Goal: Transaction & Acquisition: Purchase product/service

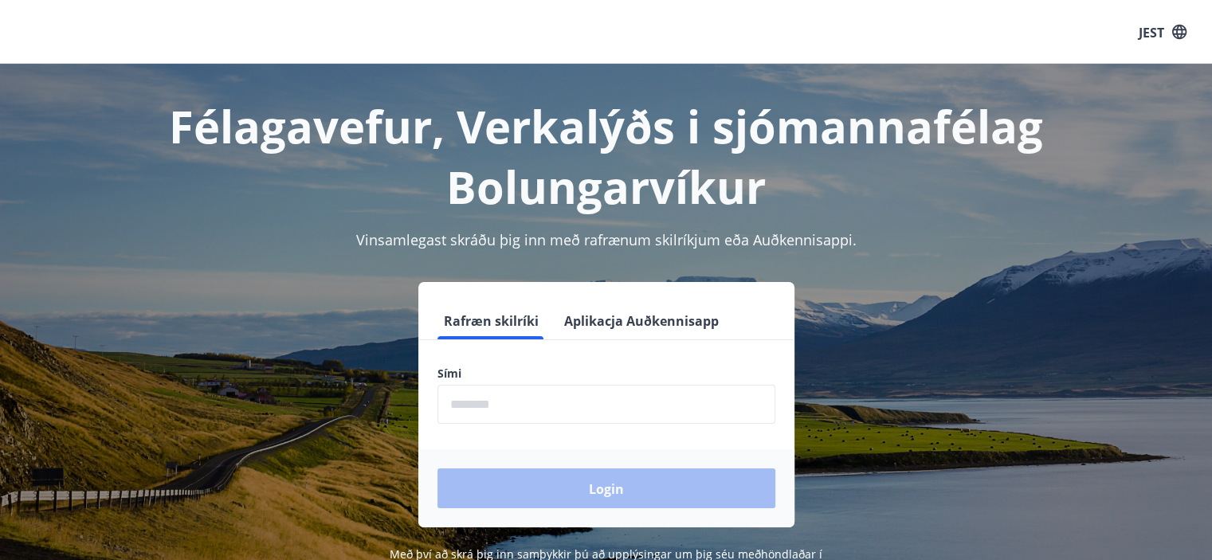
click at [619, 419] on input "phone" at bounding box center [607, 404] width 338 height 39
type input "********"
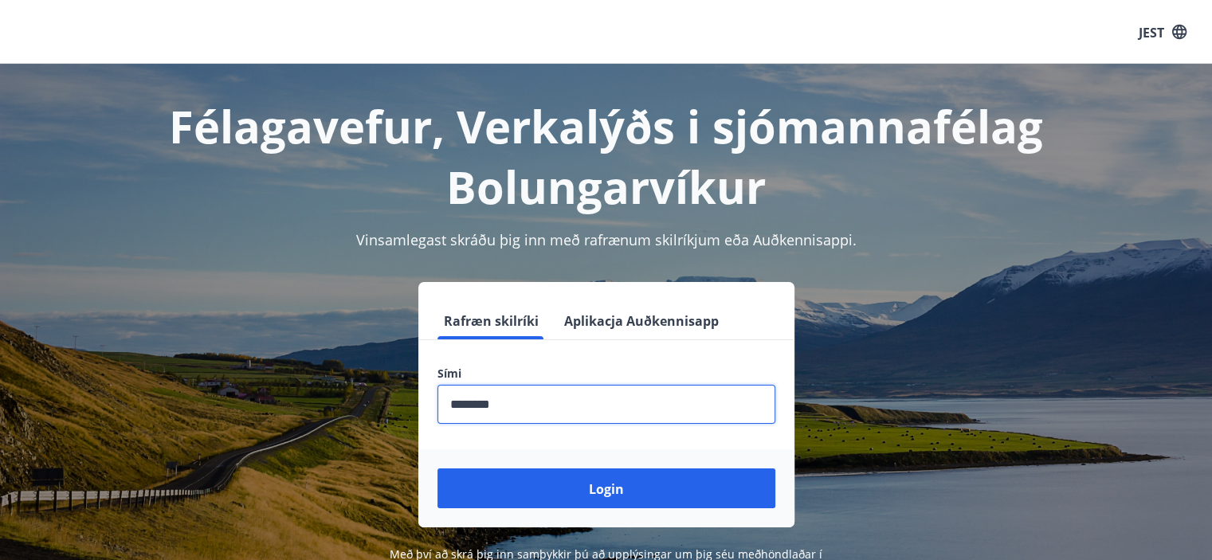
click at [607, 465] on div "Login" at bounding box center [606, 488] width 376 height 78
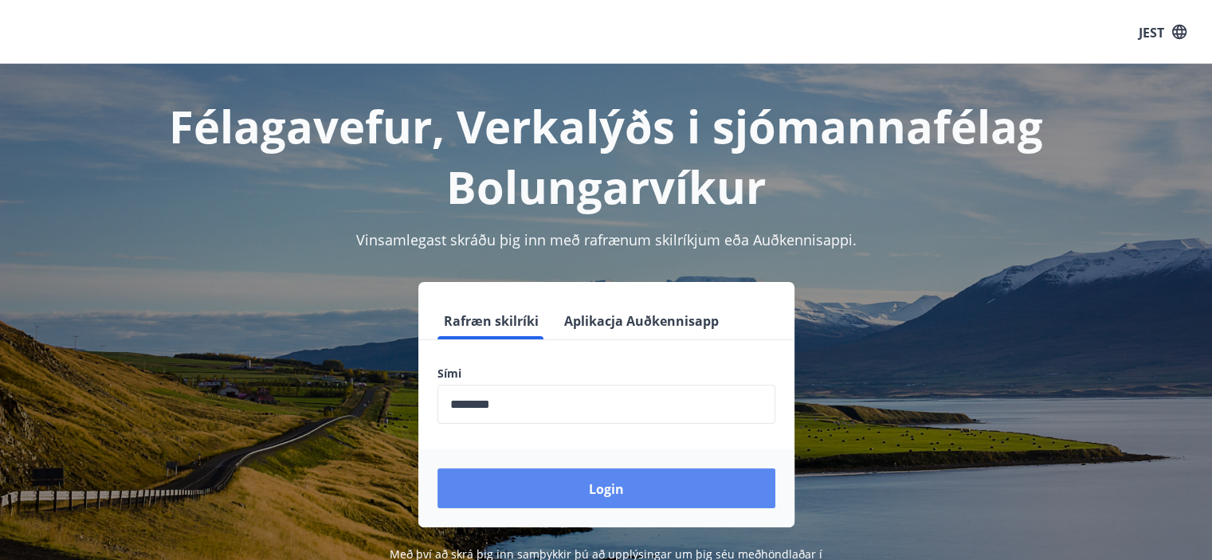
click at [615, 483] on font "Login" at bounding box center [606, 490] width 35 height 18
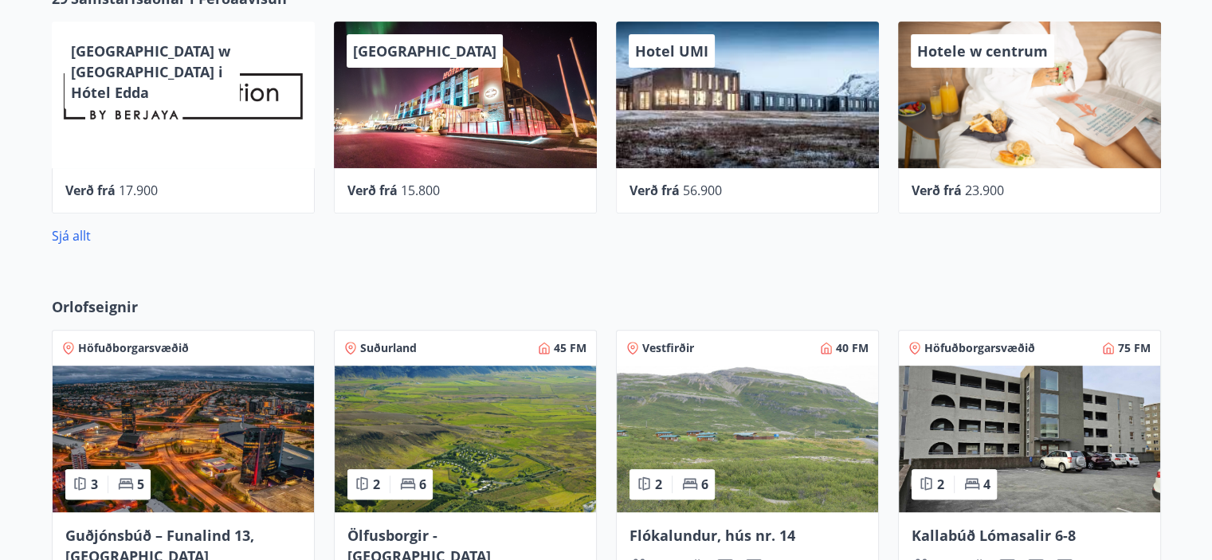
scroll to position [638, 0]
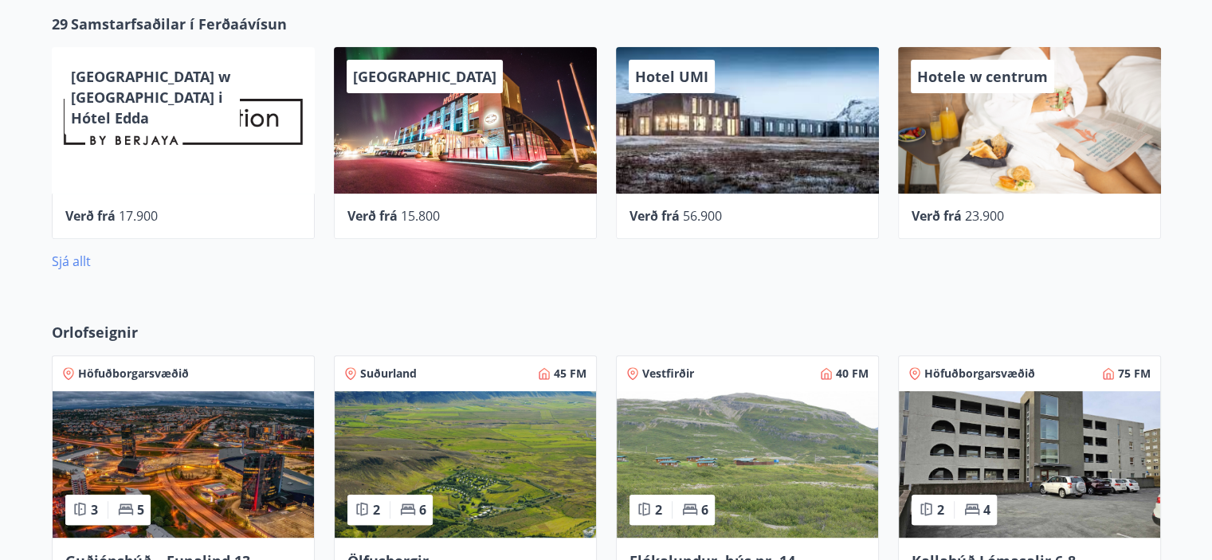
click at [67, 264] on font "Sjá allt" at bounding box center [71, 262] width 39 height 18
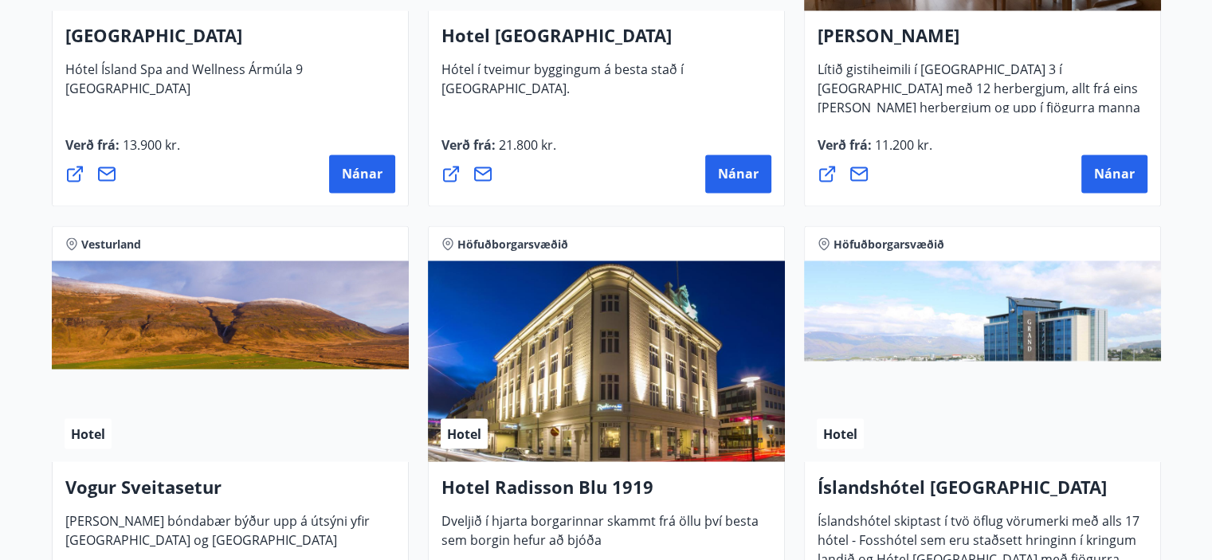
scroll to position [2791, 0]
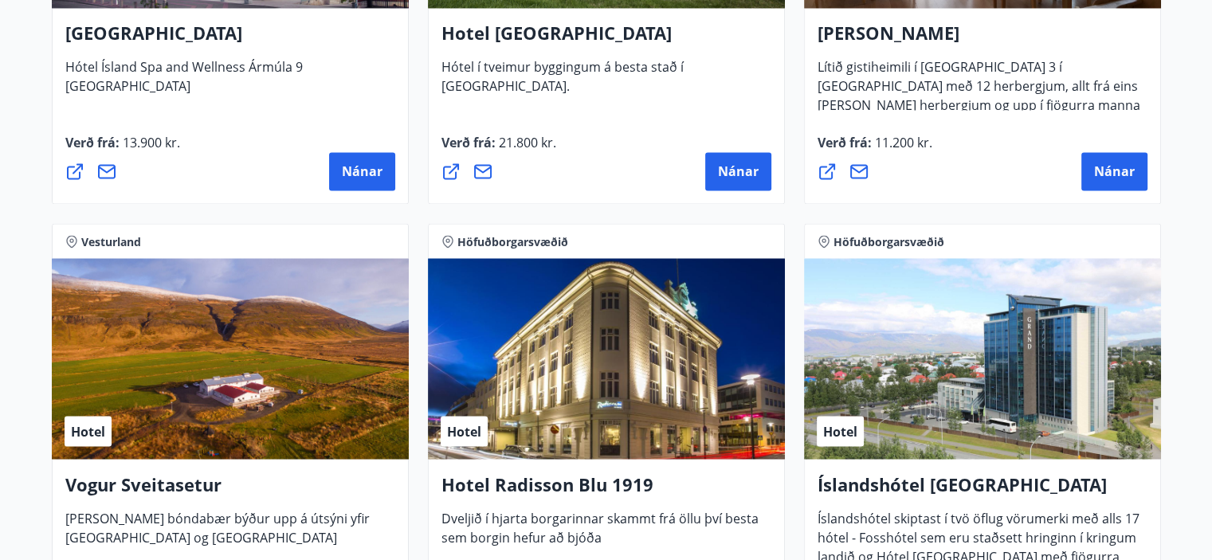
click at [1082, 318] on div "Hotel" at bounding box center [982, 358] width 357 height 201
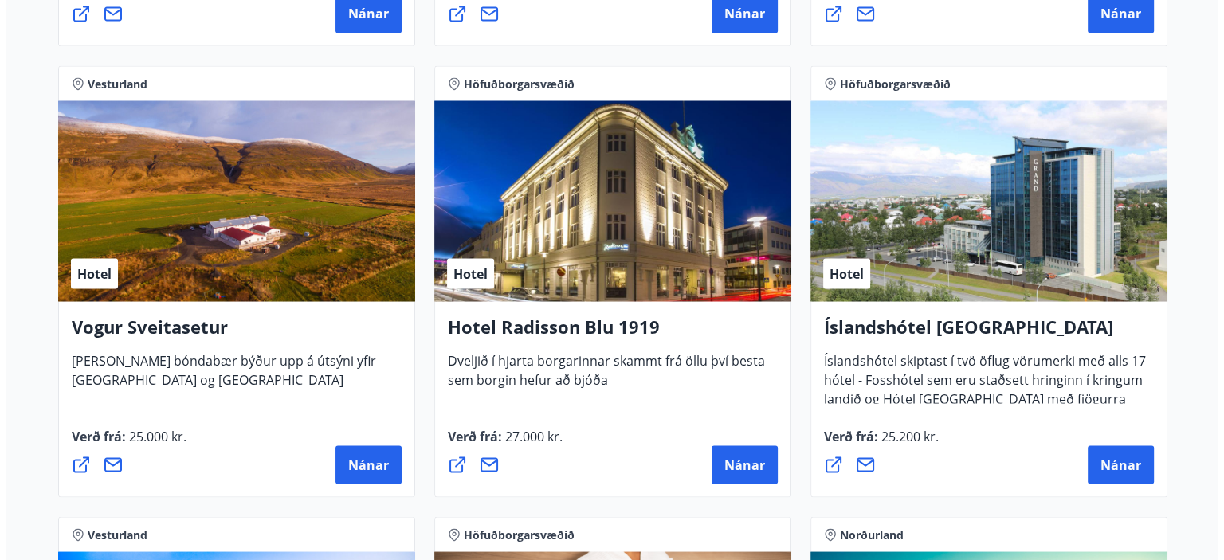
scroll to position [2950, 0]
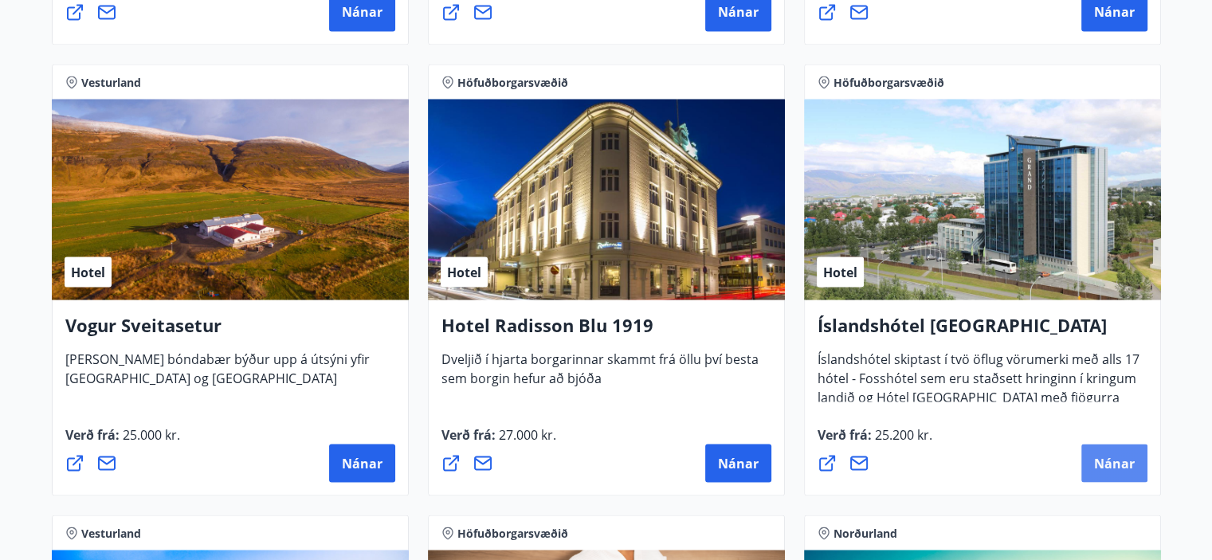
click at [1123, 458] on font "Nánar" at bounding box center [1114, 463] width 41 height 18
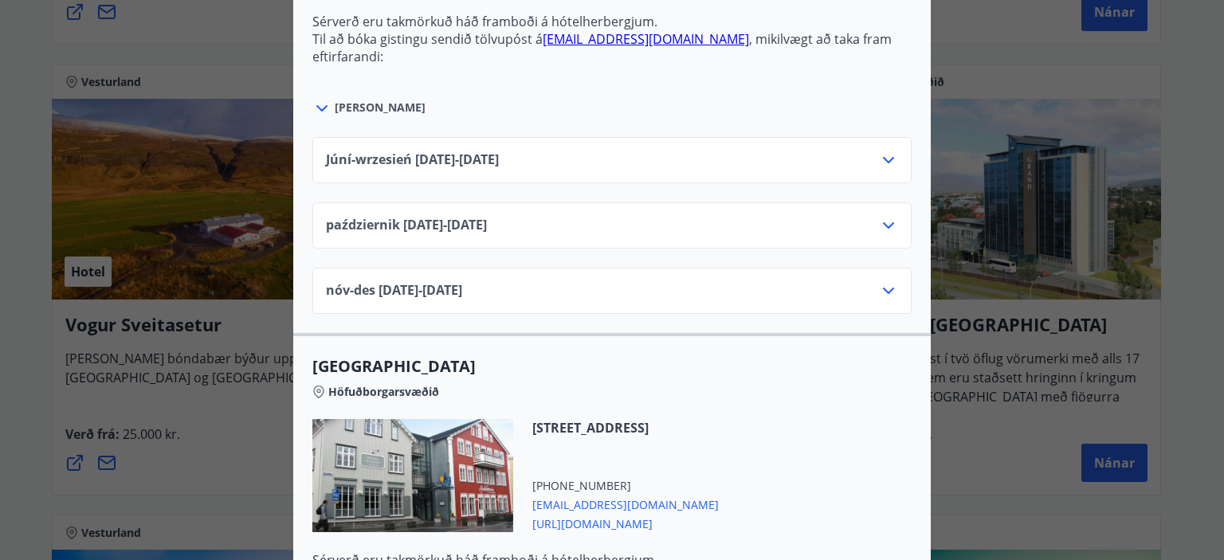
scroll to position [797, 0]
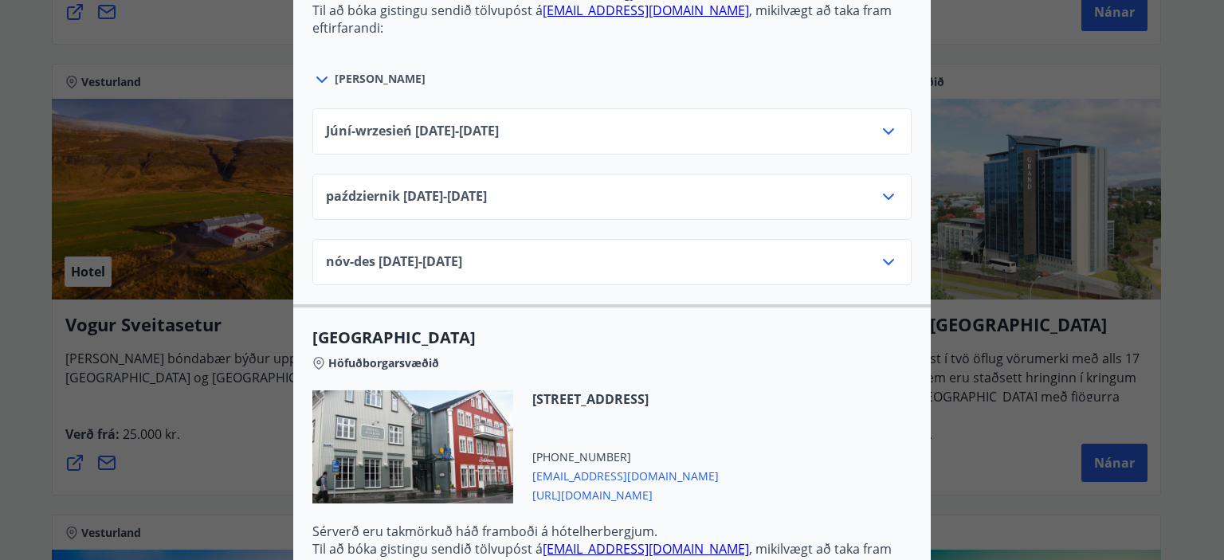
click at [603, 187] on div "październik [DATE] - [DATE]" at bounding box center [612, 203] width 572 height 32
click at [885, 195] on icon at bounding box center [888, 197] width 11 height 6
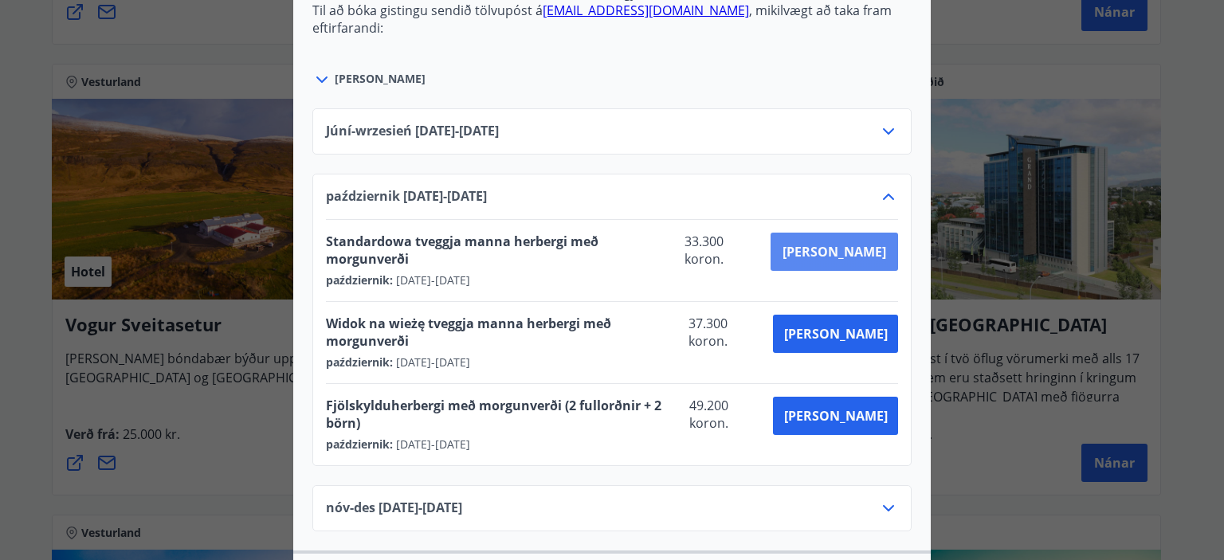
click at [866, 253] on font "[PERSON_NAME]" at bounding box center [835, 252] width 104 height 18
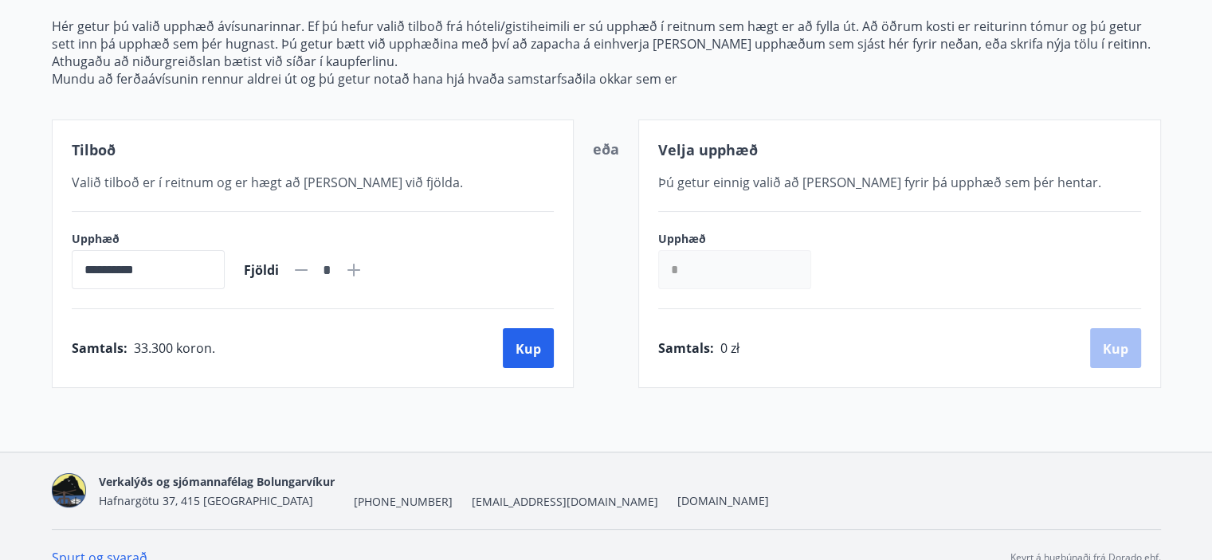
scroll to position [227, 0]
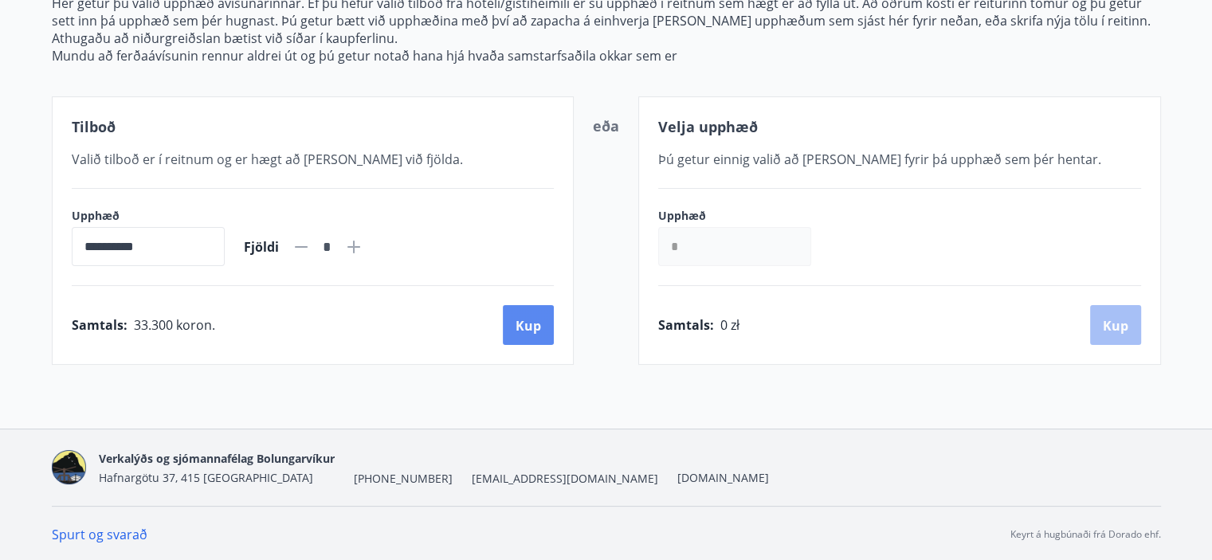
click at [542, 327] on button "Kup" at bounding box center [528, 325] width 51 height 40
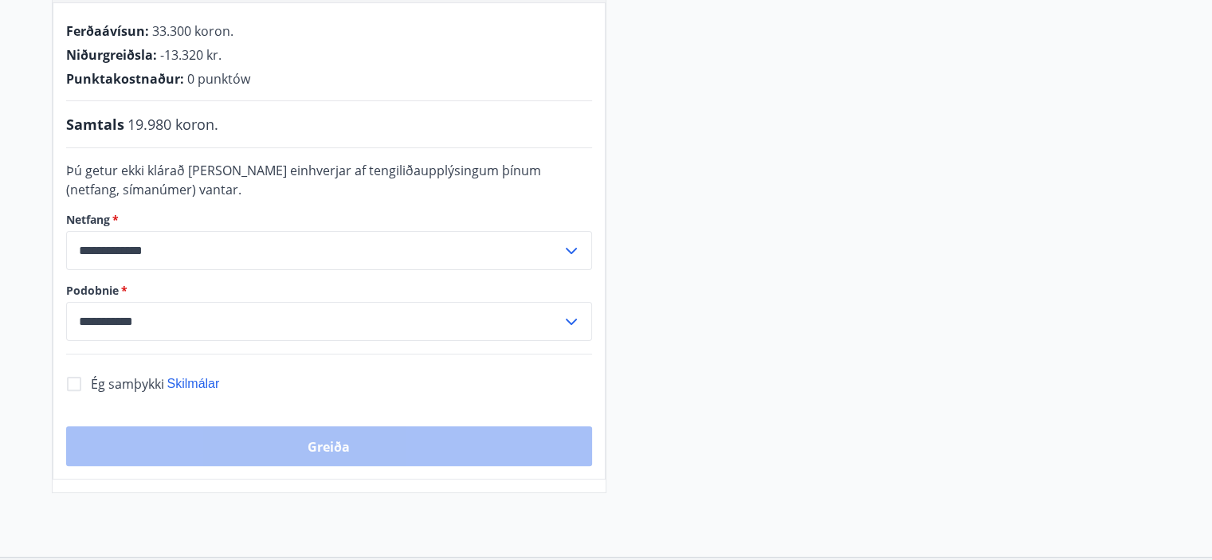
scroll to position [387, 0]
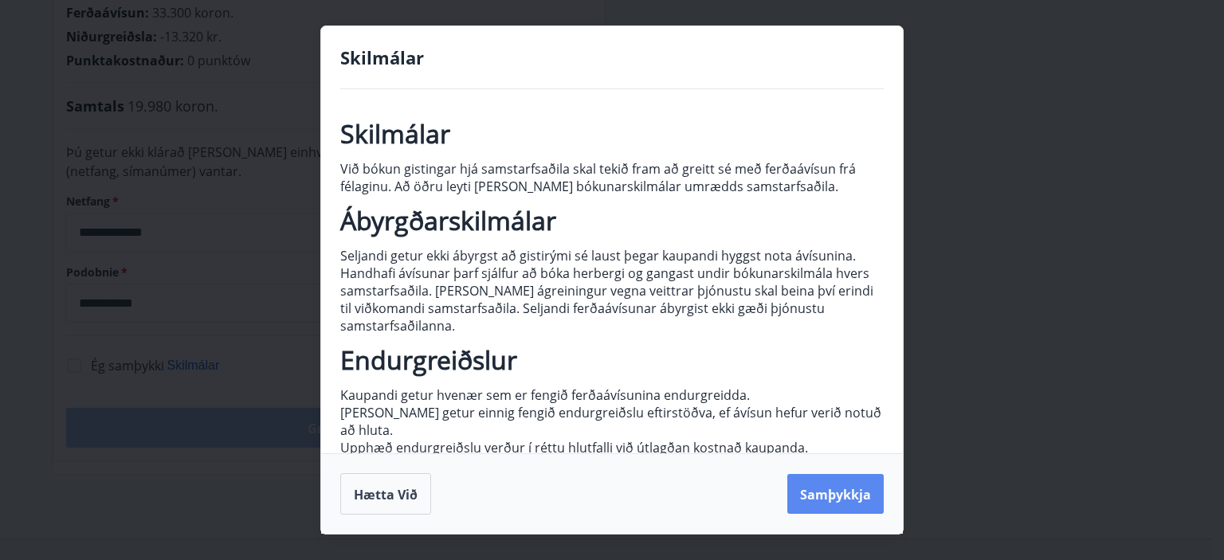
click at [848, 484] on button "Samþykkja" at bounding box center [835, 494] width 96 height 40
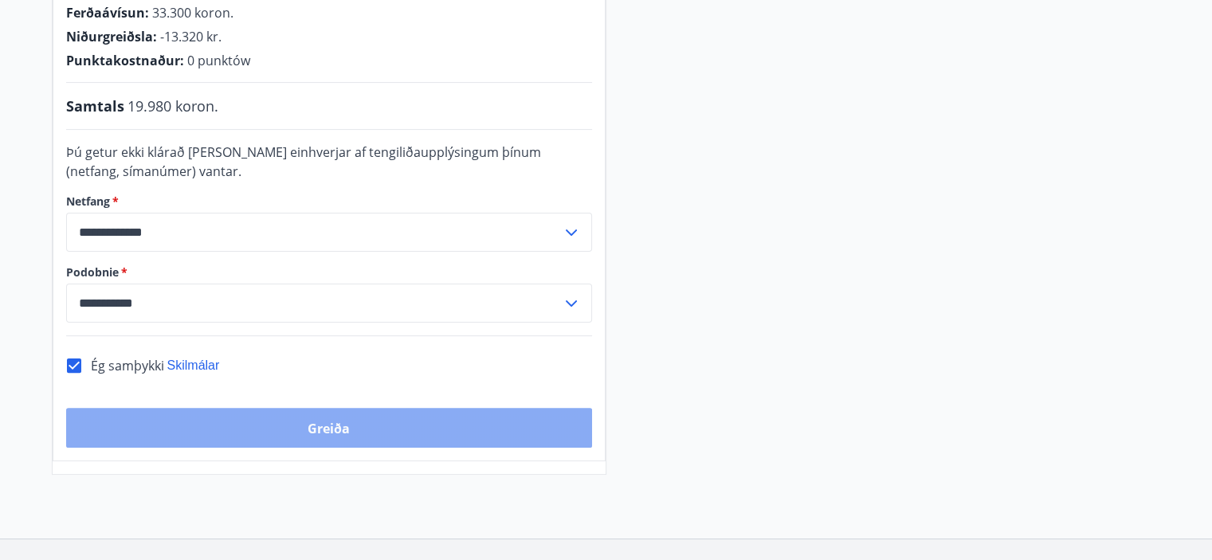
click at [322, 428] on font "Greiða" at bounding box center [329, 429] width 42 height 18
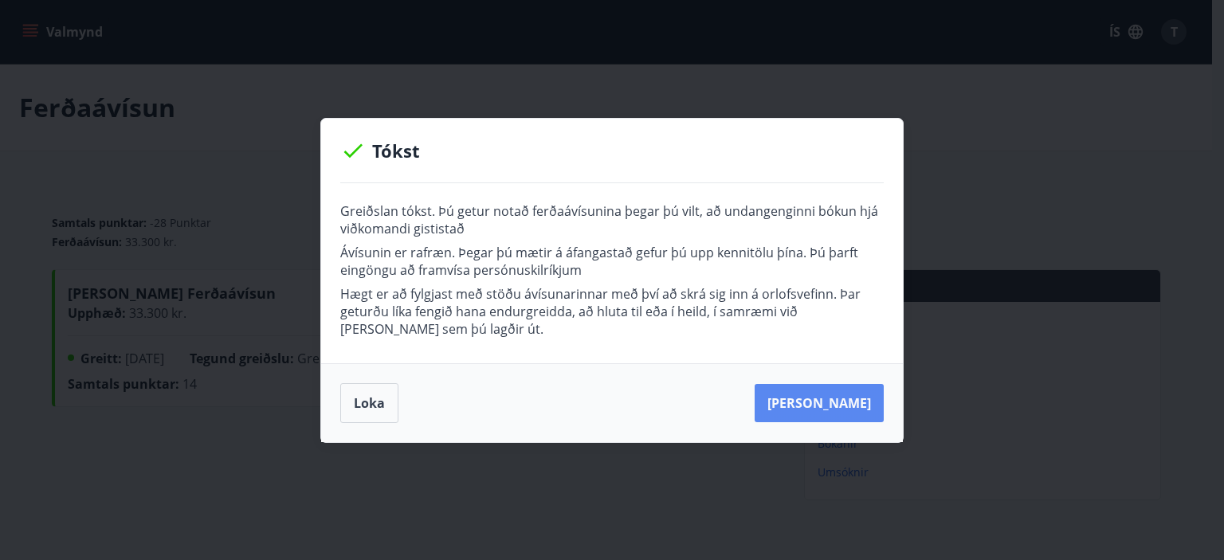
click at [853, 406] on button "Kaupa meira" at bounding box center [819, 403] width 129 height 38
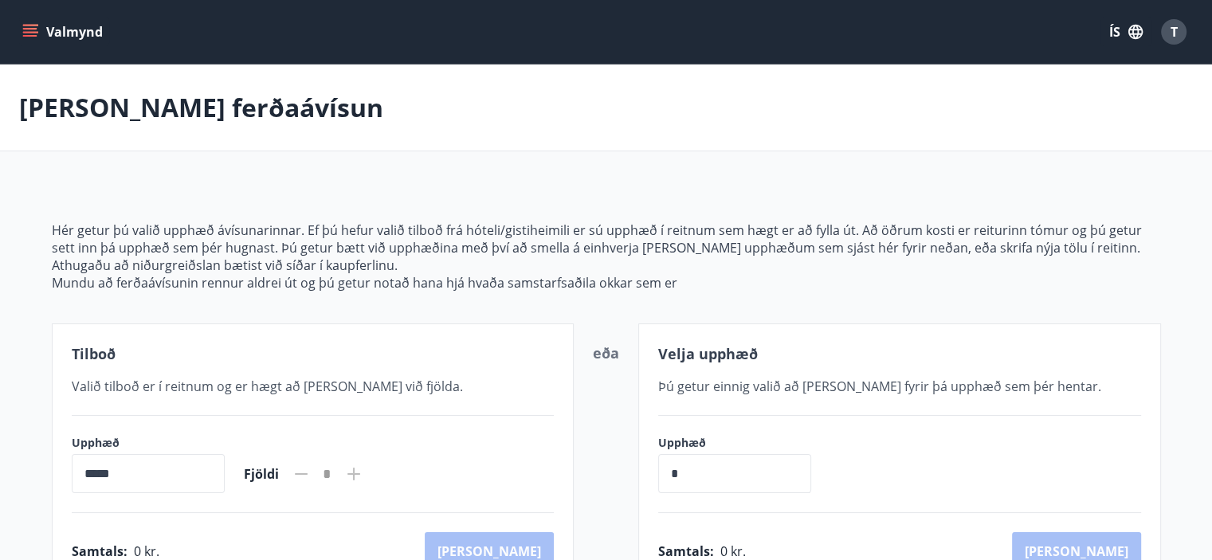
click at [77, 34] on button "Valmynd" at bounding box center [64, 32] width 90 height 29
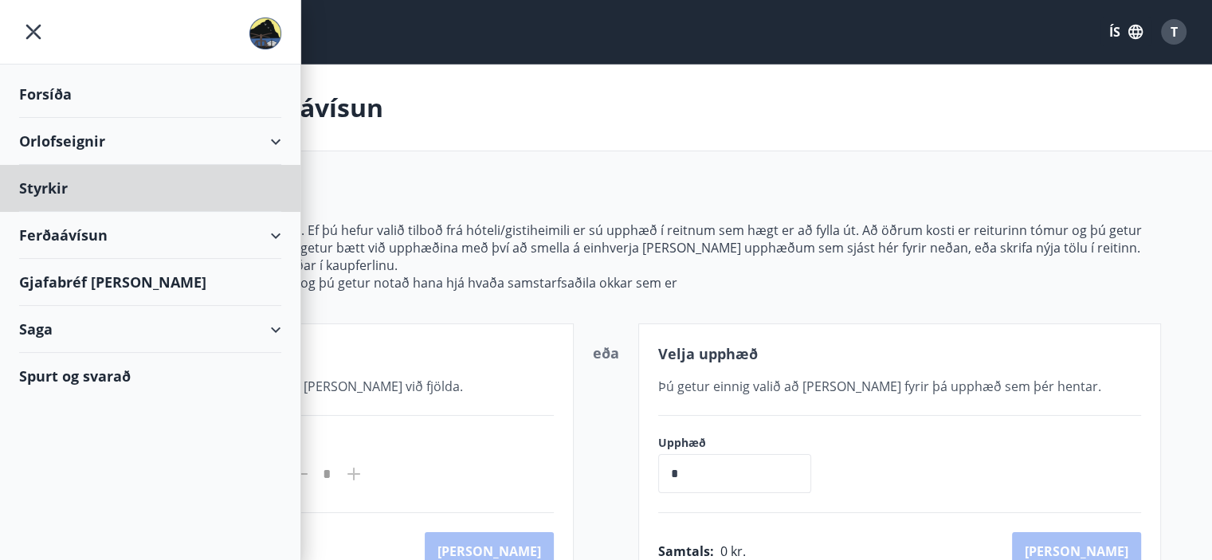
click at [57, 88] on div "Forsíða" at bounding box center [150, 94] width 262 height 47
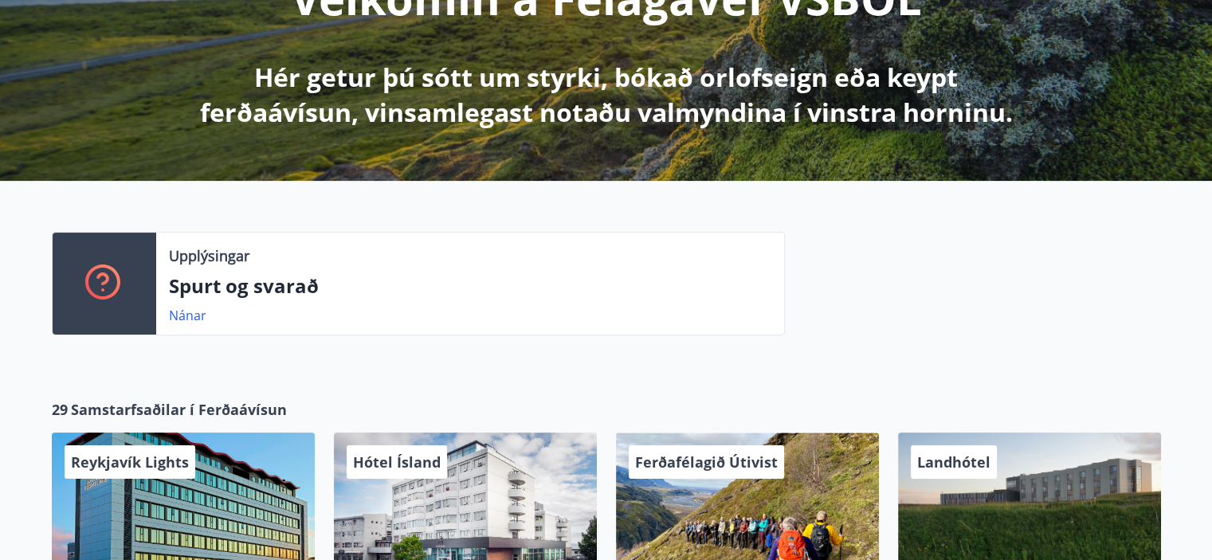
scroll to position [44, 0]
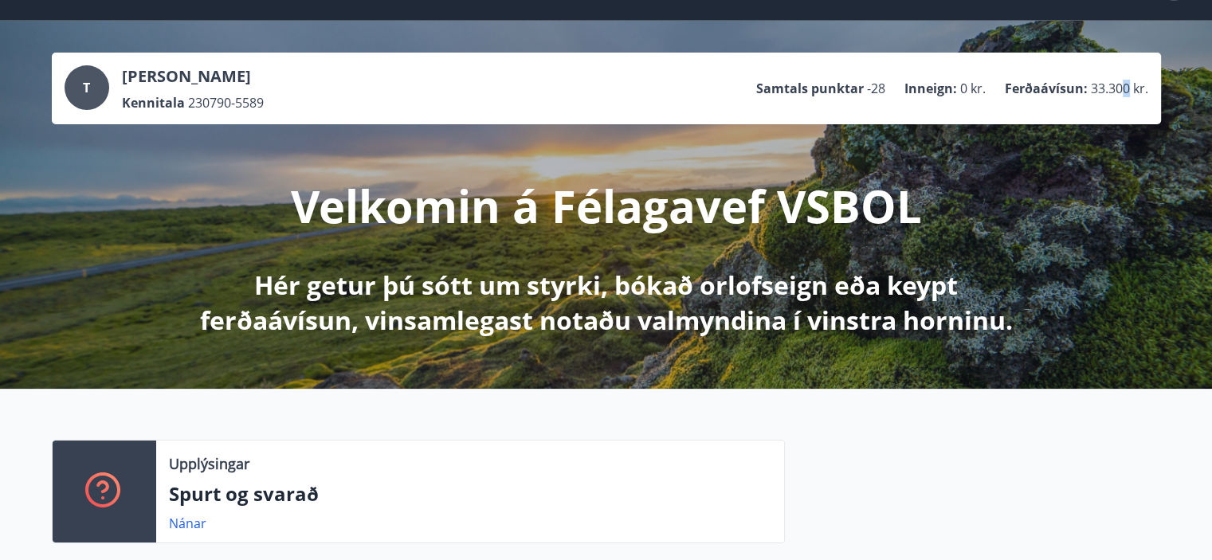
drag, startPoint x: 1125, startPoint y: 87, endPoint x: 1110, endPoint y: 89, distance: 15.3
click at [1125, 87] on span "33.300 kr." at bounding box center [1119, 89] width 57 height 18
click at [982, 76] on ul "Samtals punktar -28 Inneign : 0 kr. Ferðaávísun : 33.300 kr." at bounding box center [952, 88] width 392 height 30
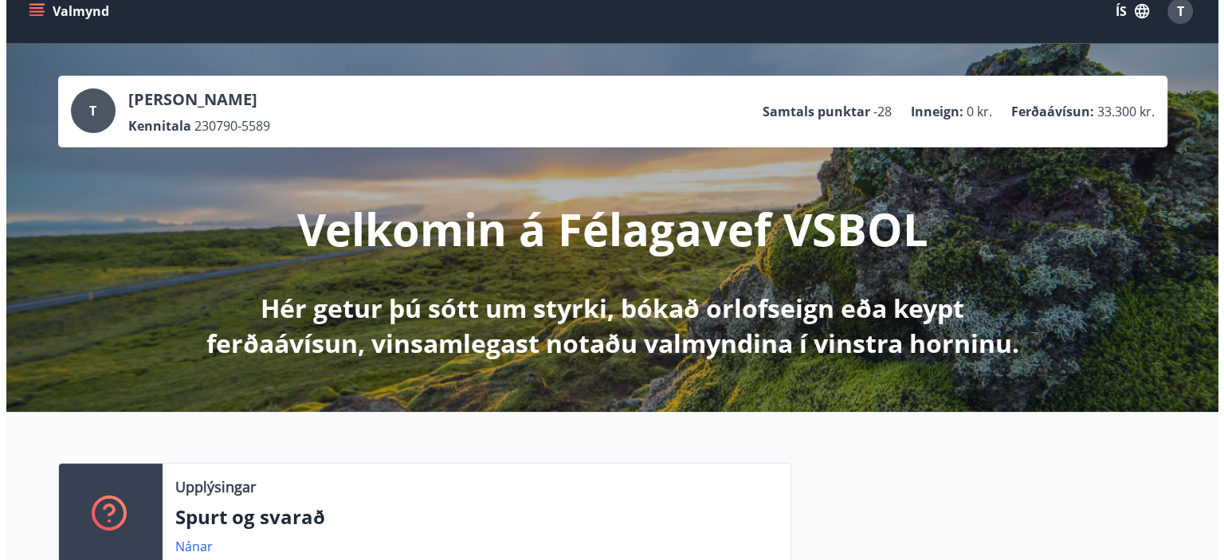
scroll to position [0, 0]
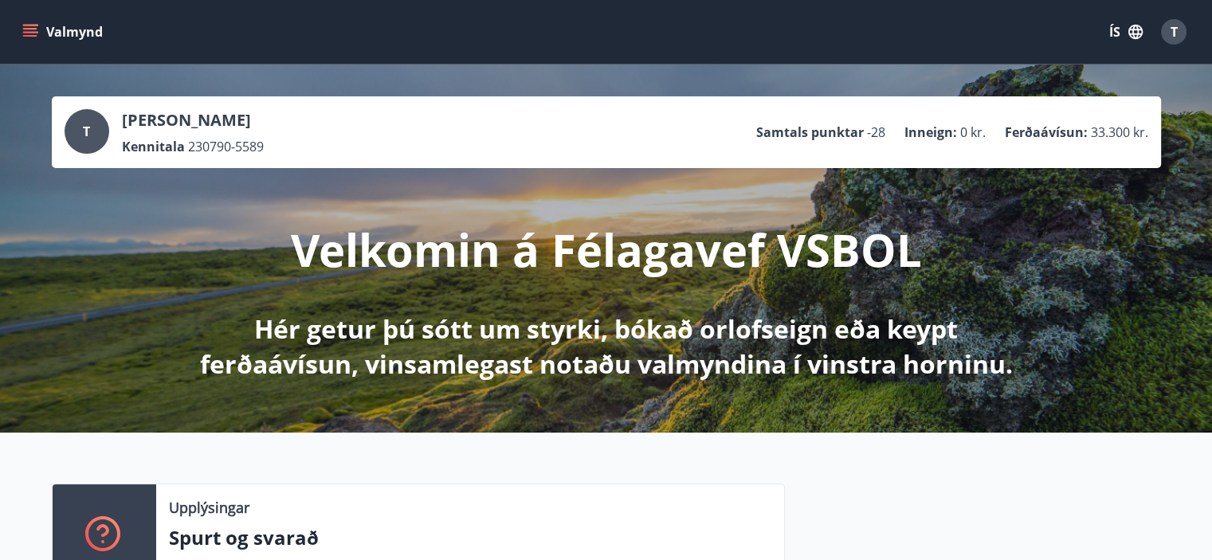
click at [99, 119] on div "T" at bounding box center [87, 131] width 45 height 45
click at [1180, 40] on div "T" at bounding box center [1174, 32] width 26 height 26
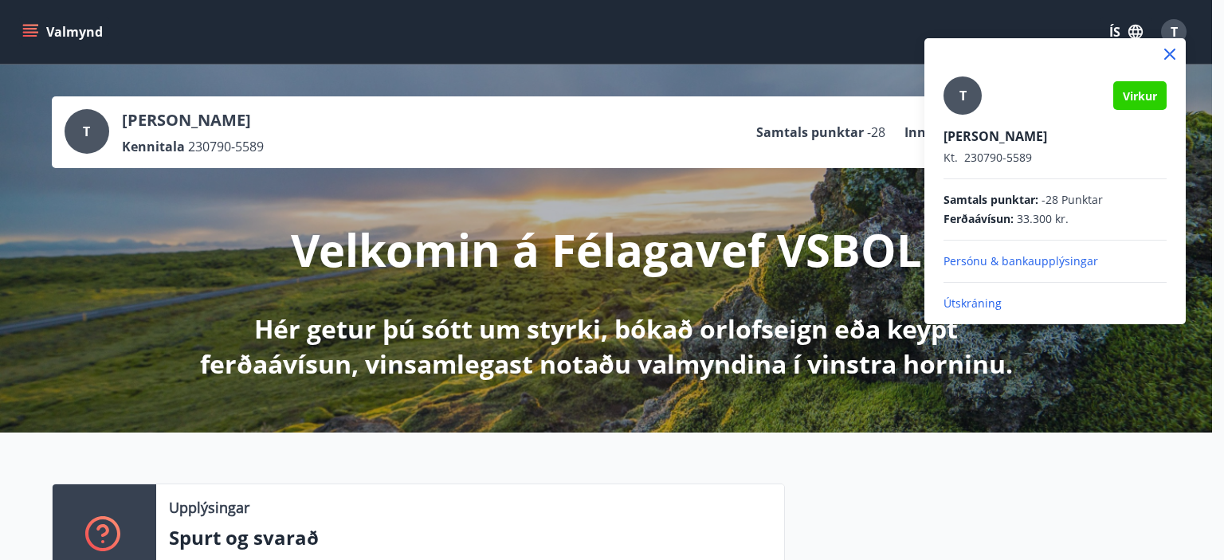
click at [1038, 260] on p "Persónu & bankaupplýsingar" at bounding box center [1055, 261] width 223 height 16
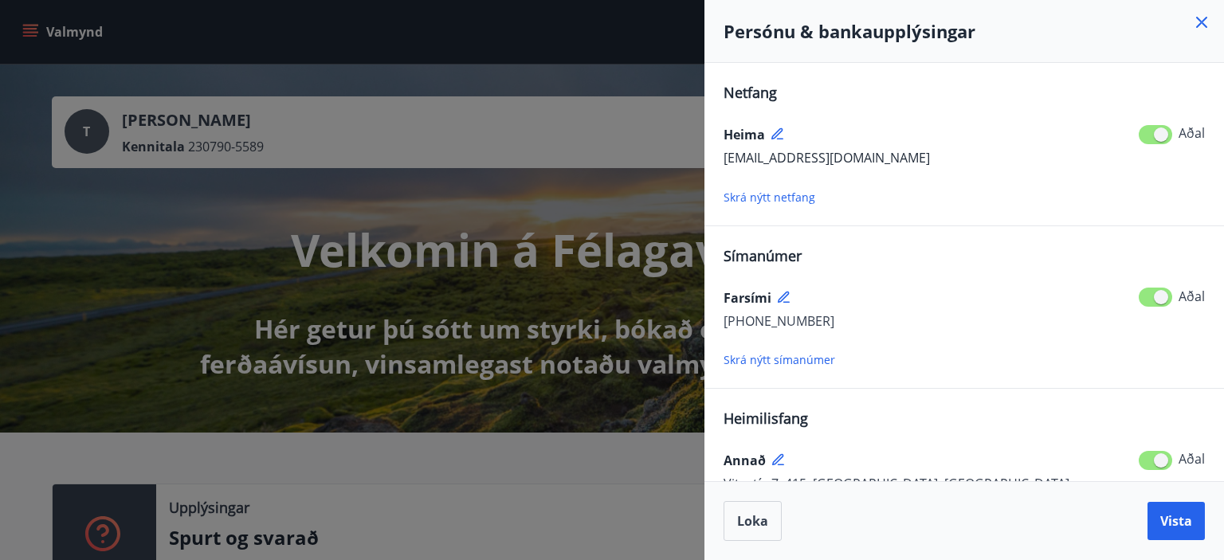
click at [581, 63] on div at bounding box center [612, 280] width 1224 height 560
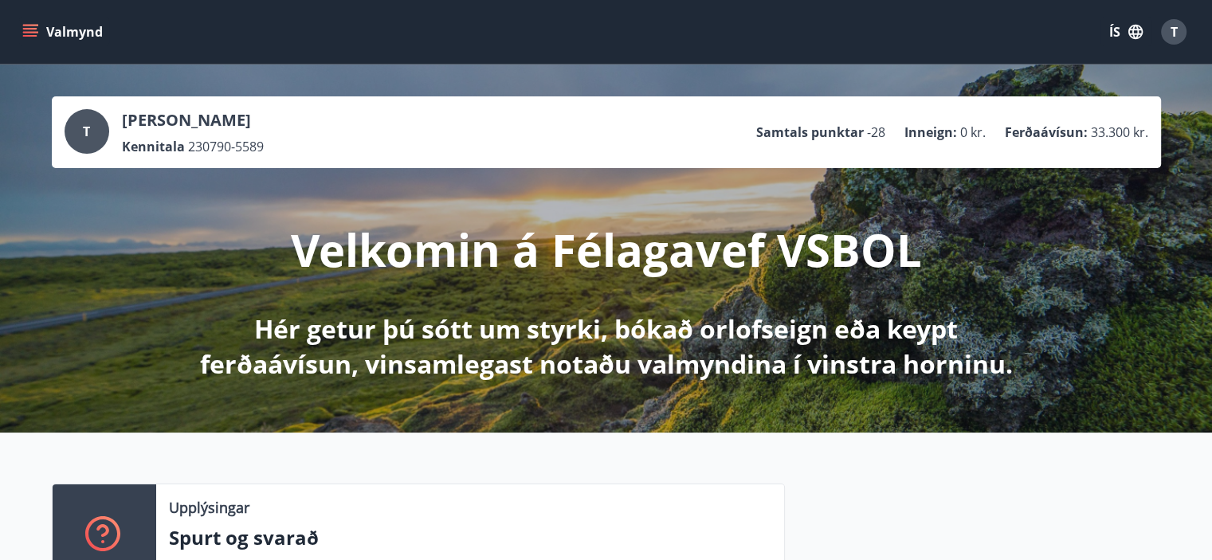
click at [29, 28] on icon "menu" at bounding box center [30, 29] width 14 height 2
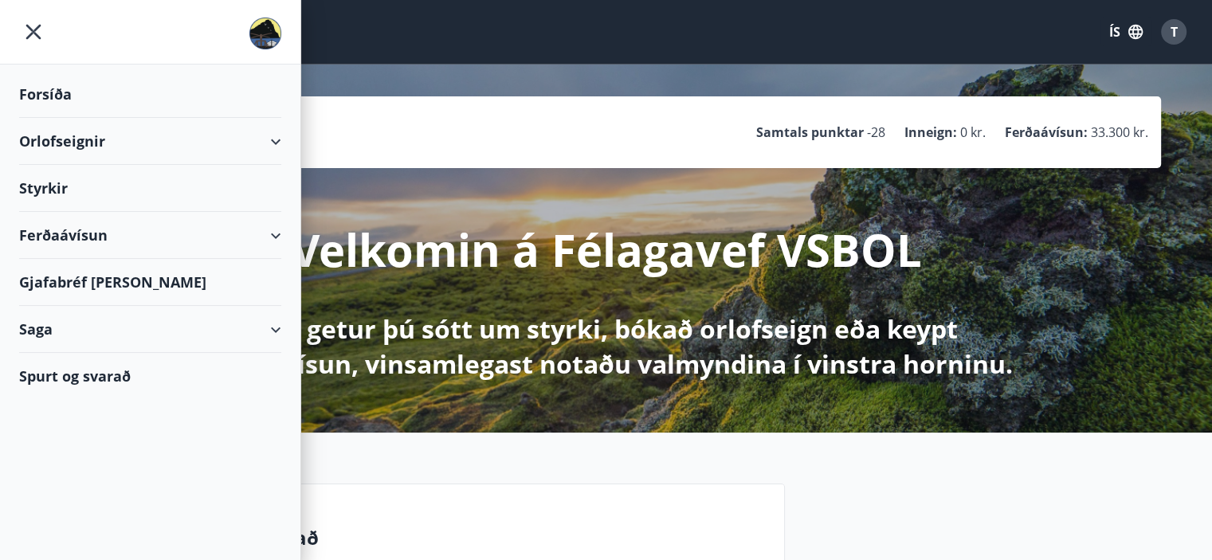
click at [57, 98] on div "Forsíða" at bounding box center [150, 94] width 262 height 47
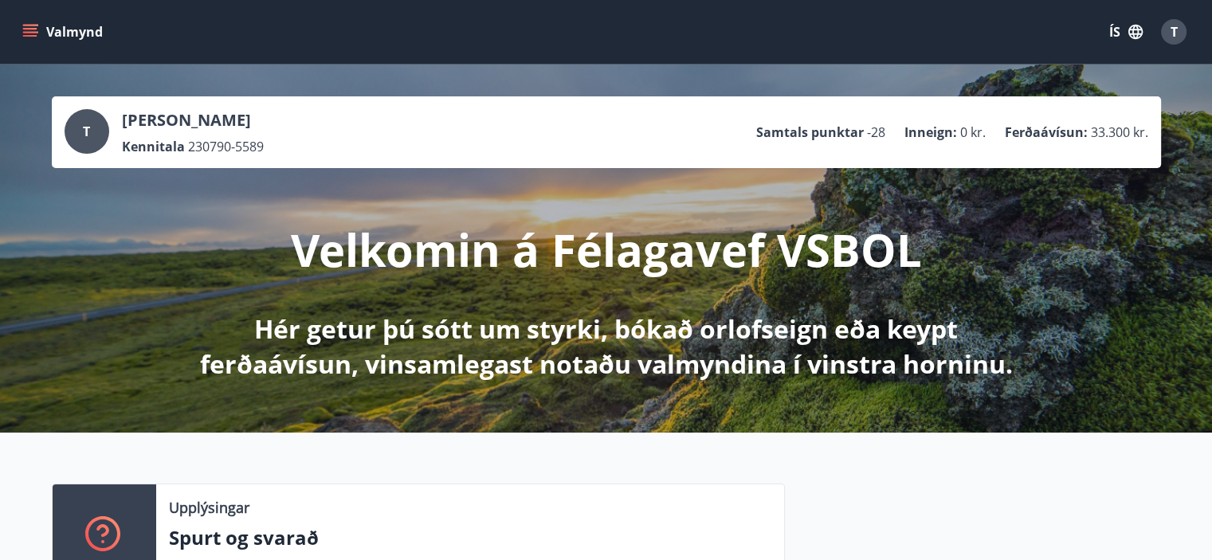
click at [32, 42] on button "Valmynd" at bounding box center [64, 32] width 90 height 29
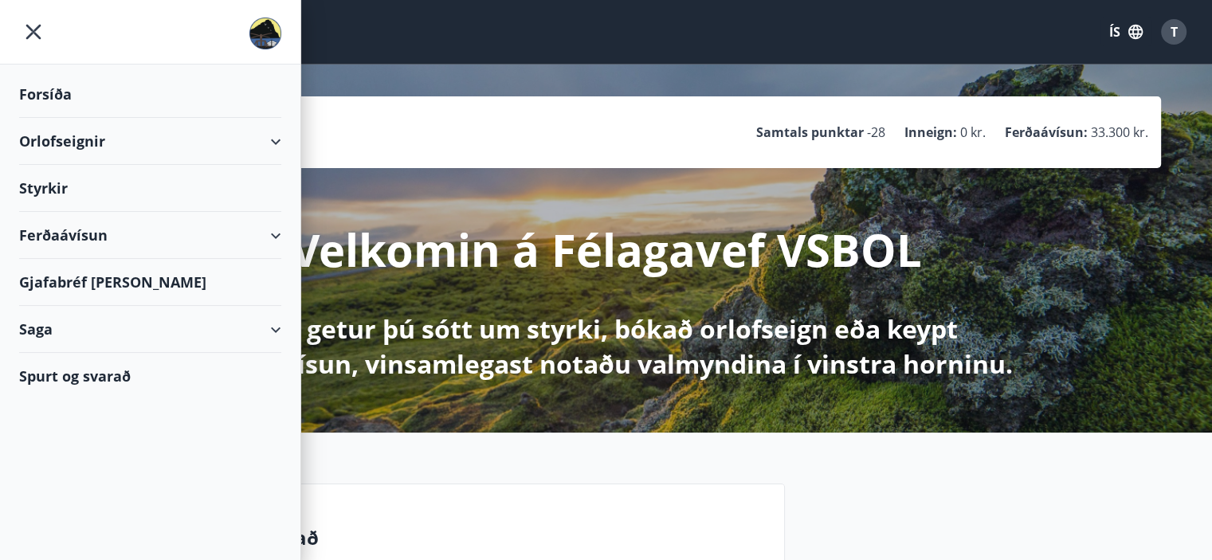
click at [43, 87] on div "Forsíða" at bounding box center [150, 94] width 262 height 47
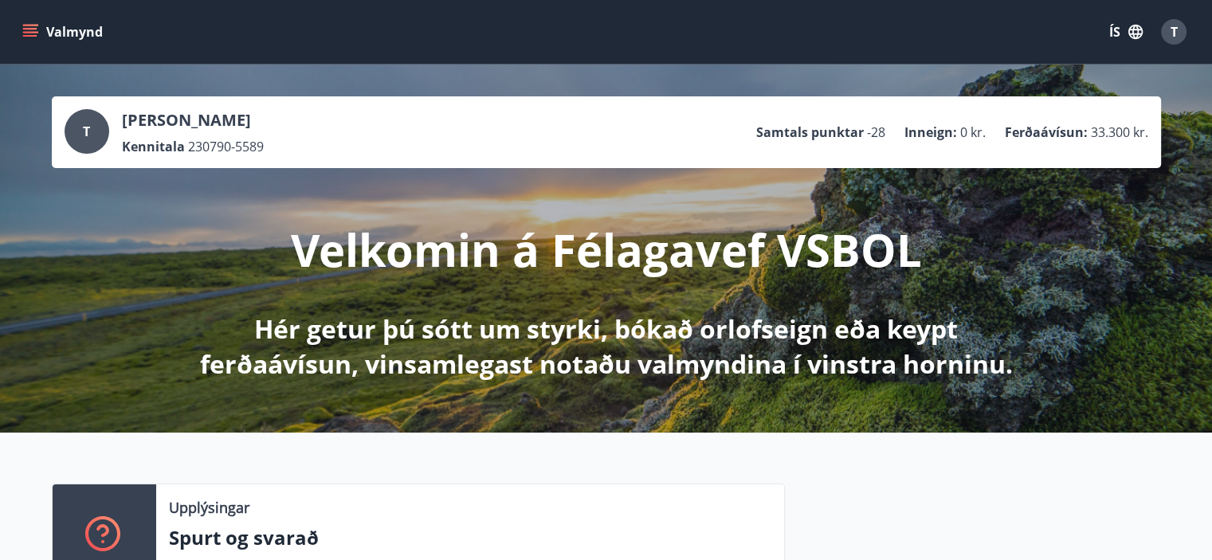
click at [39, 39] on button "Valmynd" at bounding box center [64, 32] width 90 height 29
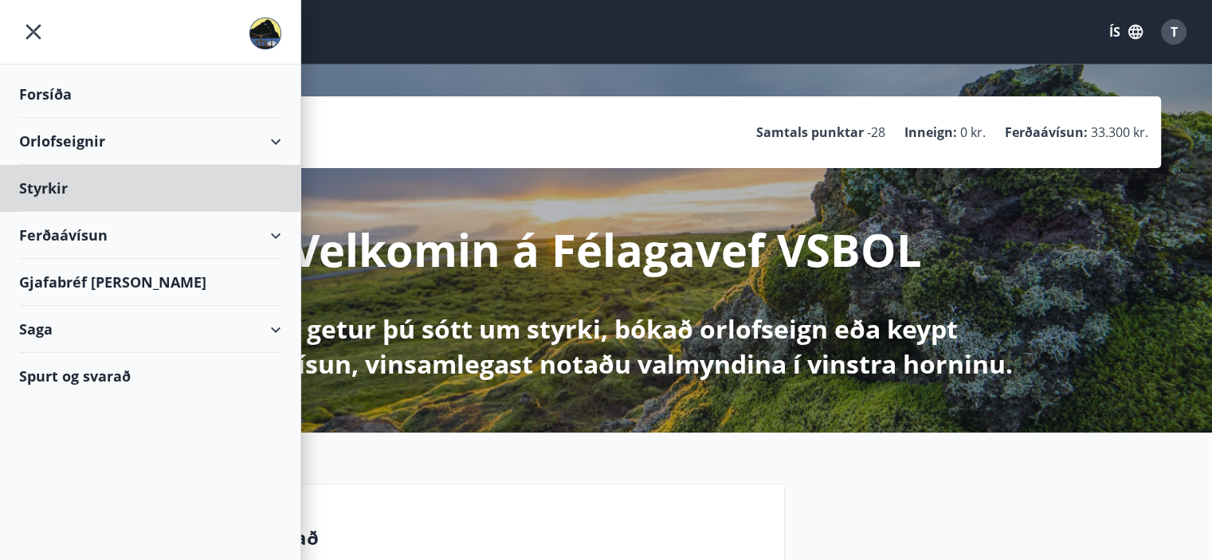
click at [47, 92] on div "Forsíða" at bounding box center [150, 94] width 262 height 47
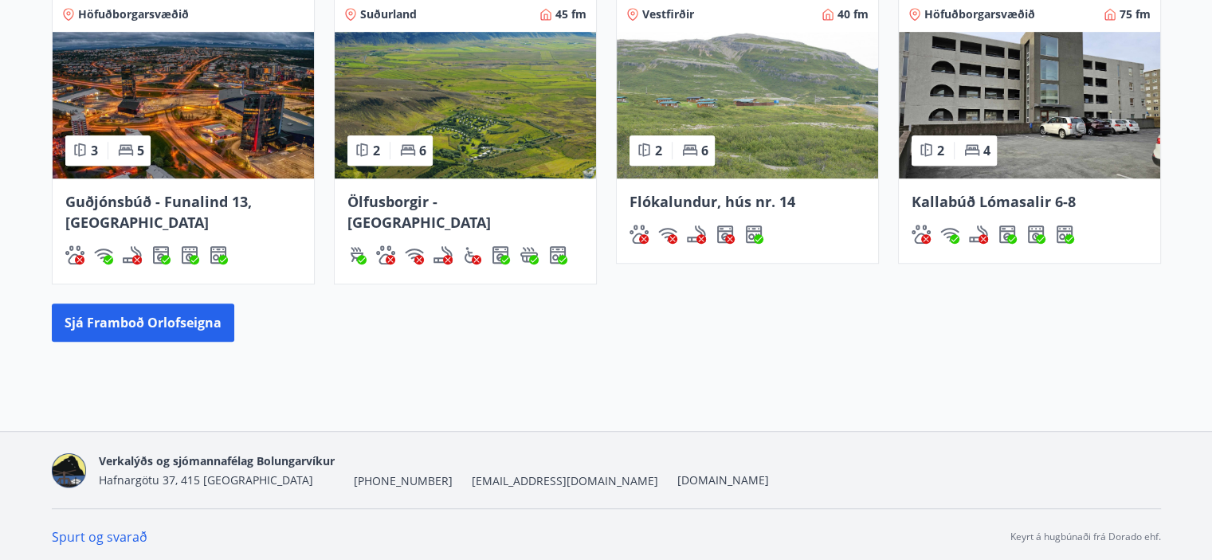
scroll to position [1000, 0]
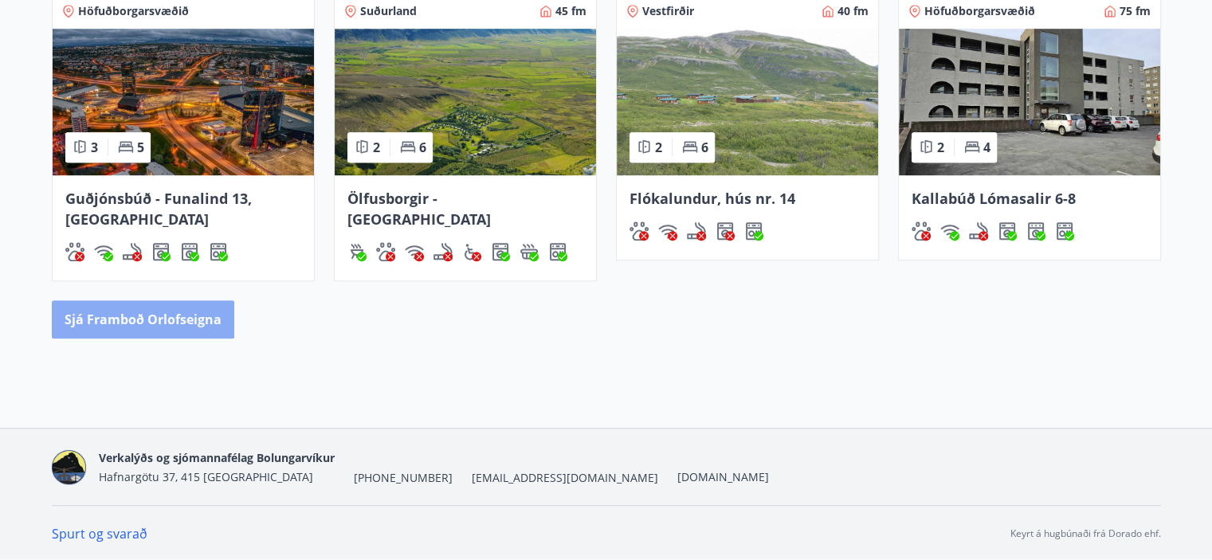
click at [175, 309] on button "Sjá framboð orlofseigna" at bounding box center [143, 319] width 183 height 38
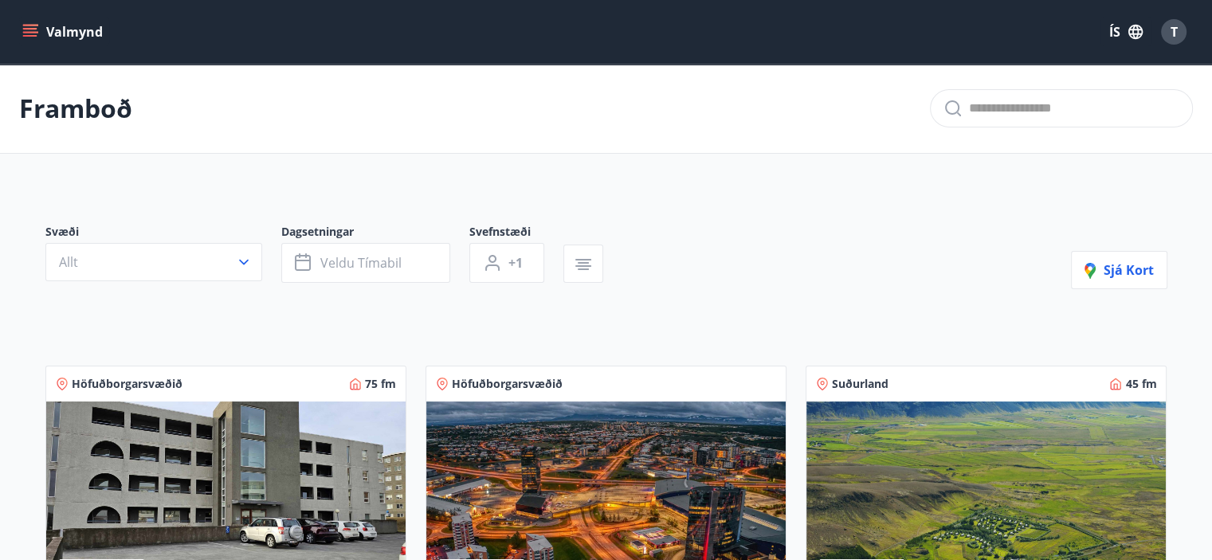
click at [34, 40] on button "Valmynd" at bounding box center [64, 32] width 90 height 29
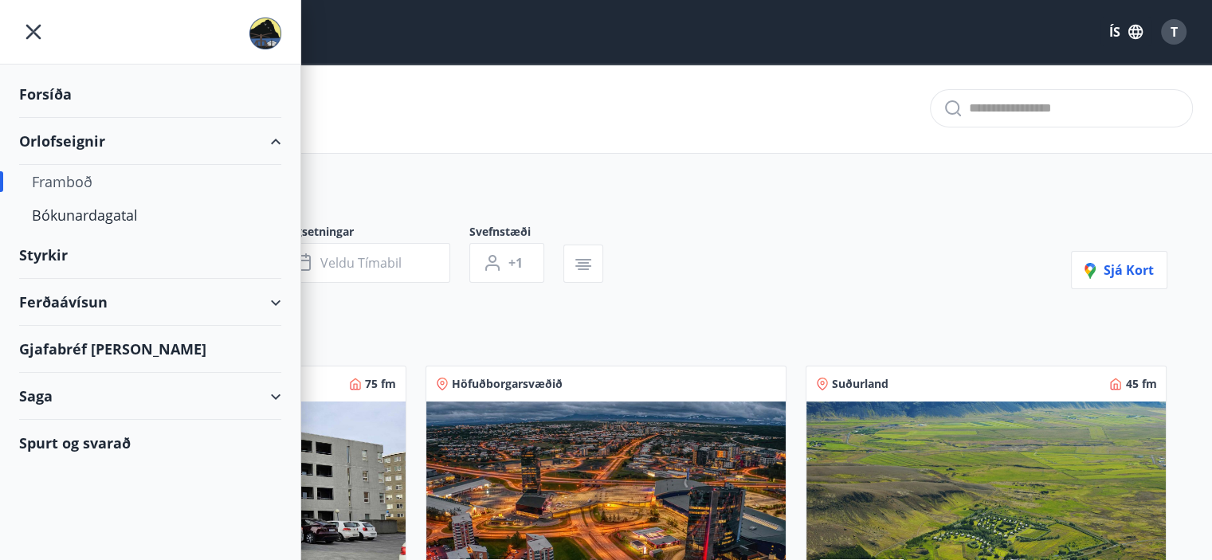
click at [46, 100] on div "Forsíða" at bounding box center [150, 94] width 262 height 47
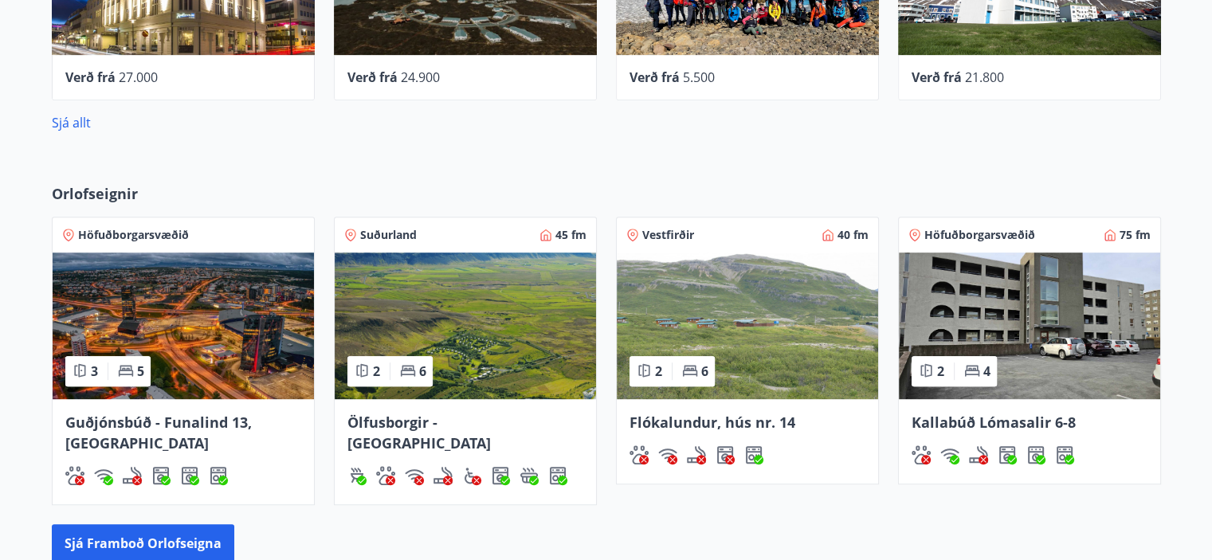
scroll to position [797, 0]
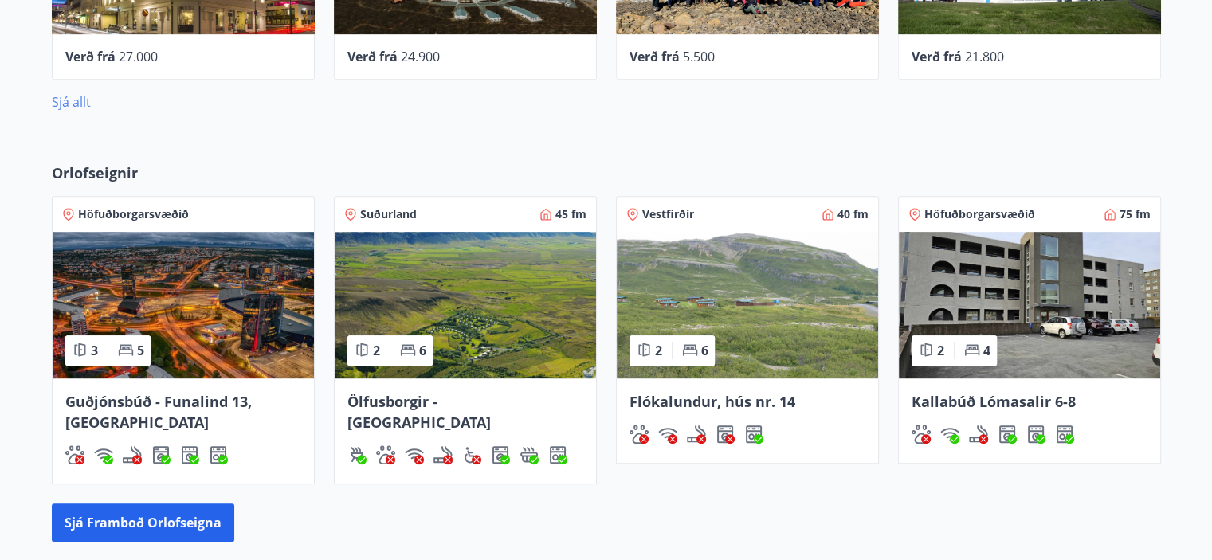
click at [65, 101] on link "Sjá allt" at bounding box center [71, 102] width 39 height 18
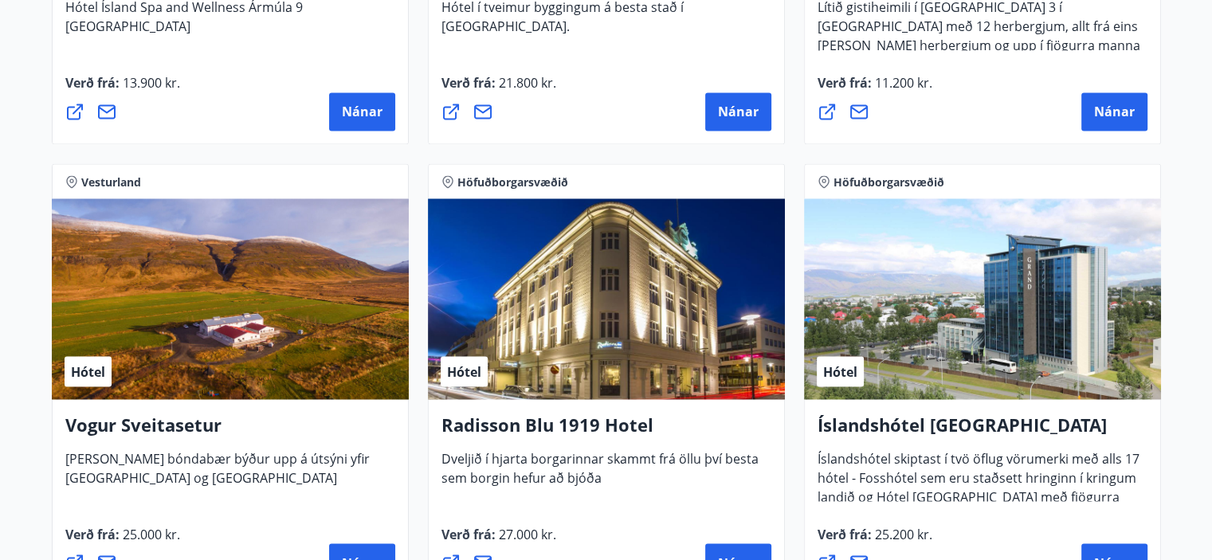
scroll to position [3009, 0]
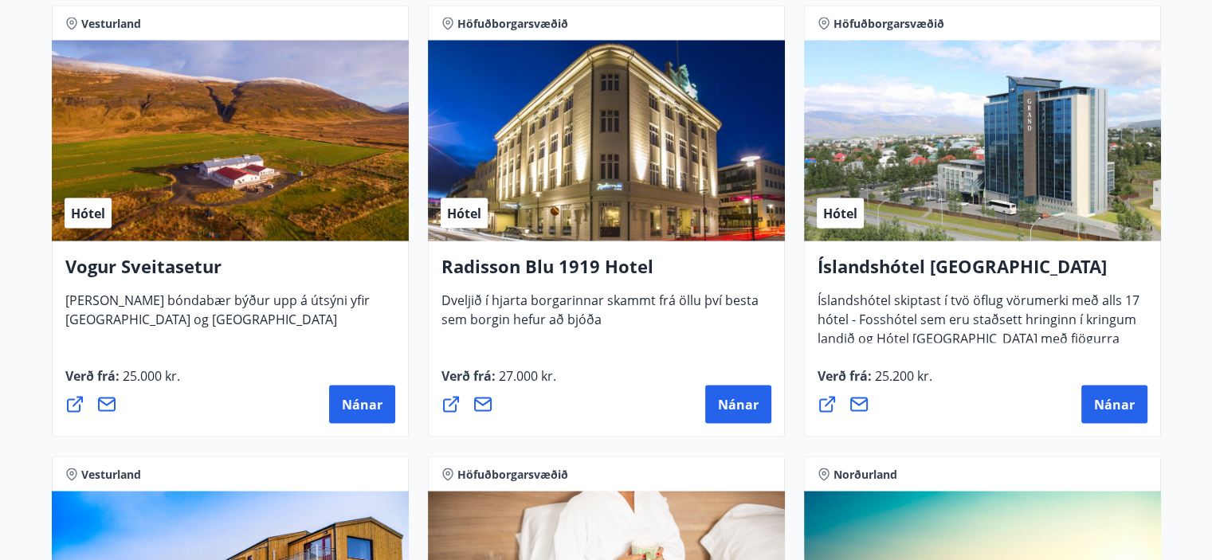
click at [1027, 159] on div "Hótel" at bounding box center [982, 140] width 357 height 201
click at [862, 406] on icon at bounding box center [859, 404] width 19 height 19
click at [826, 407] on icon at bounding box center [827, 404] width 19 height 19
